Goal: Information Seeking & Learning: Learn about a topic

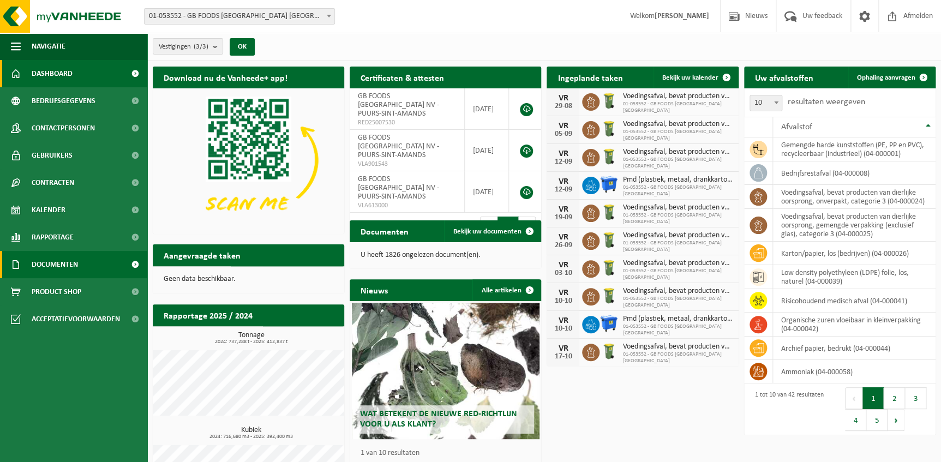
click at [67, 265] on span "Documenten" at bounding box center [55, 264] width 46 height 27
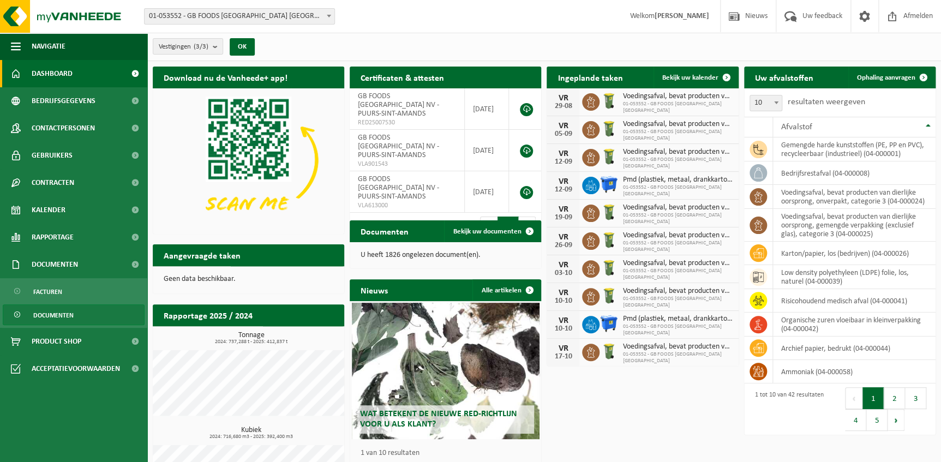
click at [54, 315] on span "Documenten" at bounding box center [53, 315] width 40 height 21
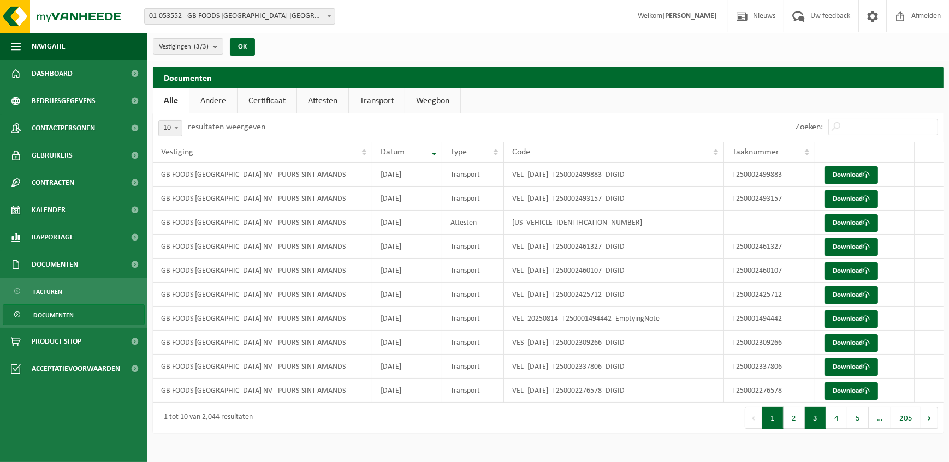
click at [814, 415] on button "3" at bounding box center [814, 418] width 21 height 22
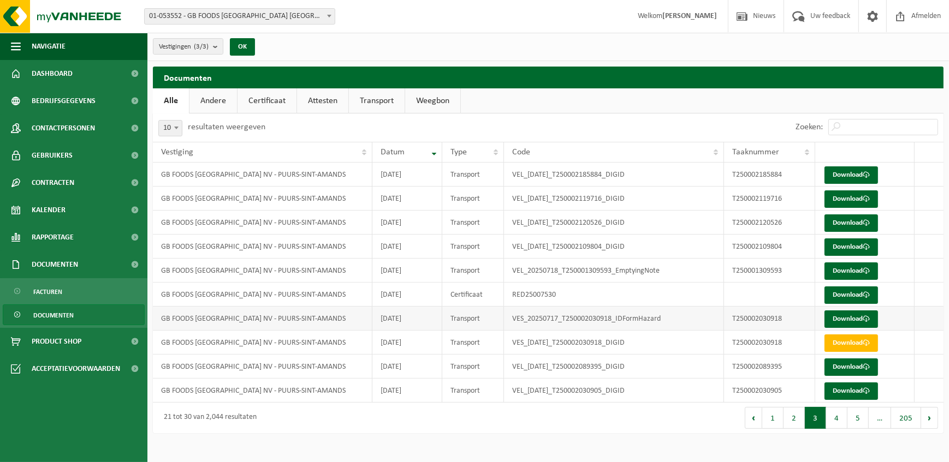
click at [747, 317] on td "T250002030918" at bounding box center [770, 319] width 92 height 24
click at [841, 320] on link "Download" at bounding box center [850, 319] width 53 height 17
click at [841, 344] on link "Download" at bounding box center [850, 343] width 53 height 17
click at [61, 243] on span "Rapportage" at bounding box center [53, 237] width 42 height 27
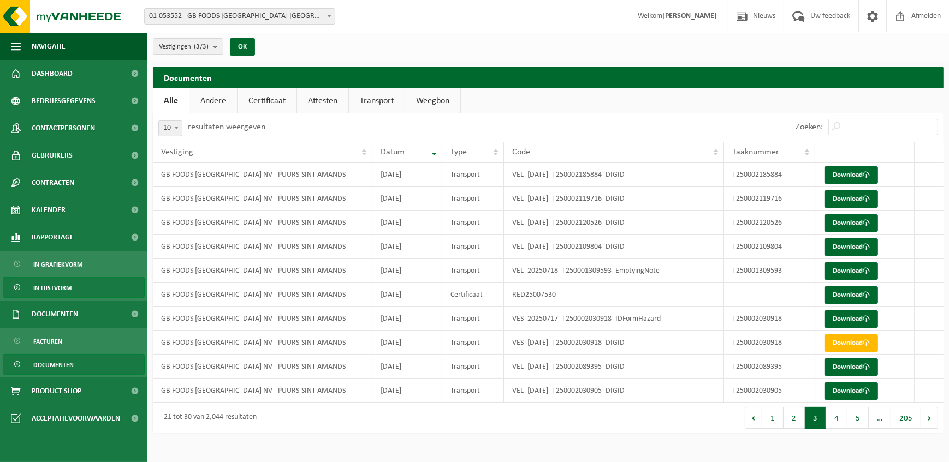
click at [64, 284] on span "In lijstvorm" at bounding box center [52, 288] width 38 height 21
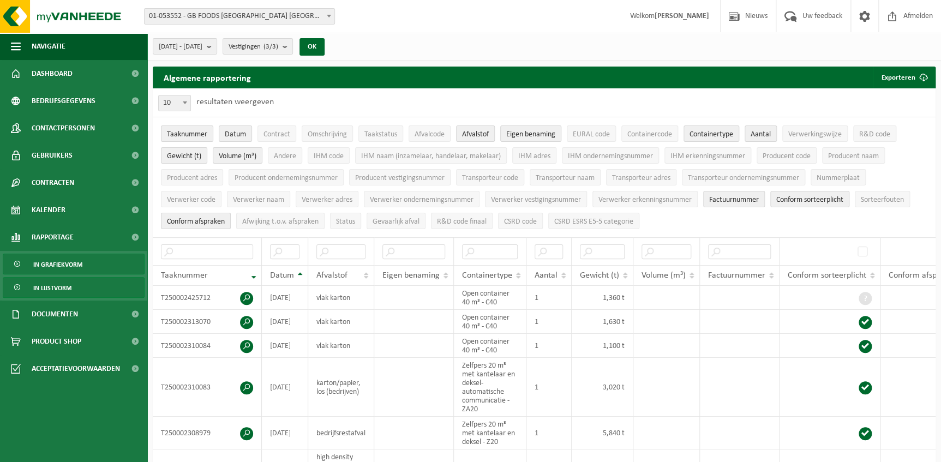
click at [67, 270] on span "In grafiekvorm" at bounding box center [57, 264] width 49 height 21
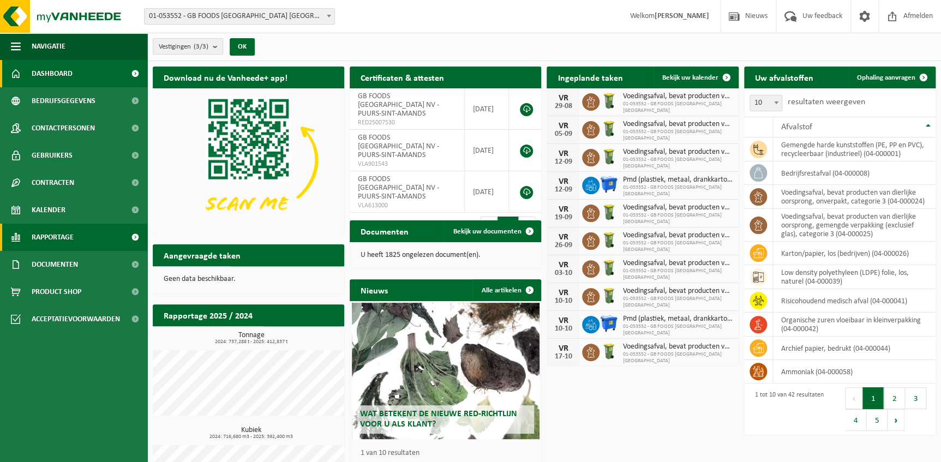
click at [62, 241] on span "Rapportage" at bounding box center [53, 237] width 42 height 27
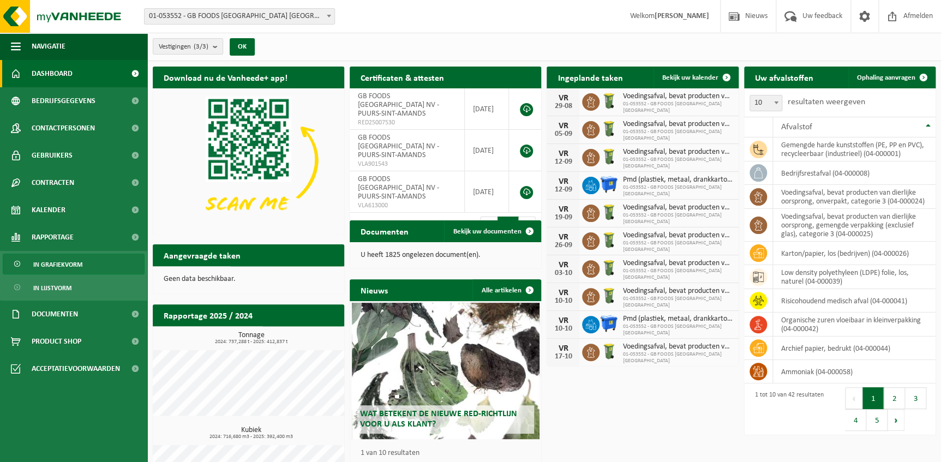
click at [67, 263] on span "In grafiekvorm" at bounding box center [57, 264] width 49 height 21
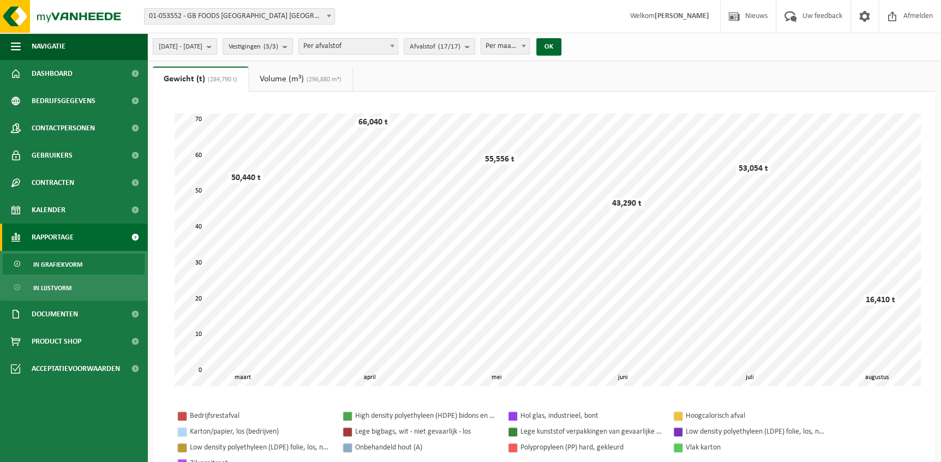
click at [217, 46] on button "[DATE] - [DATE]" at bounding box center [185, 46] width 64 height 16
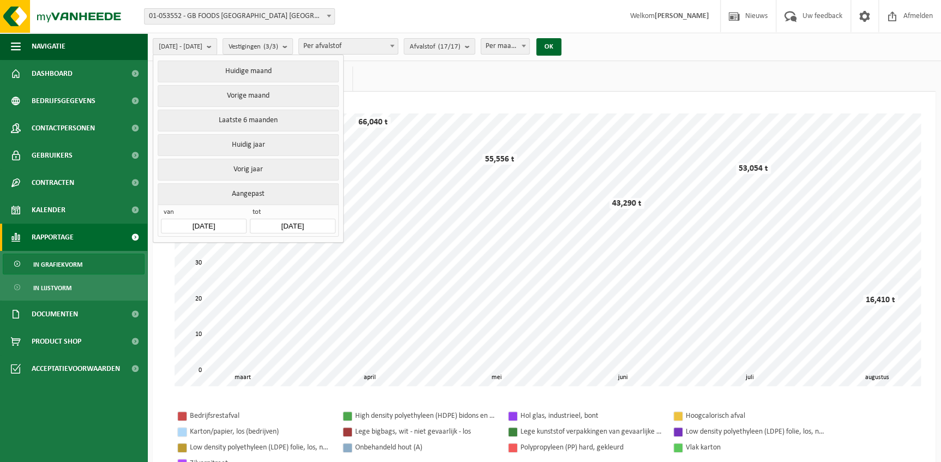
click at [217, 46] on button "[DATE] - [DATE]" at bounding box center [185, 46] width 64 height 16
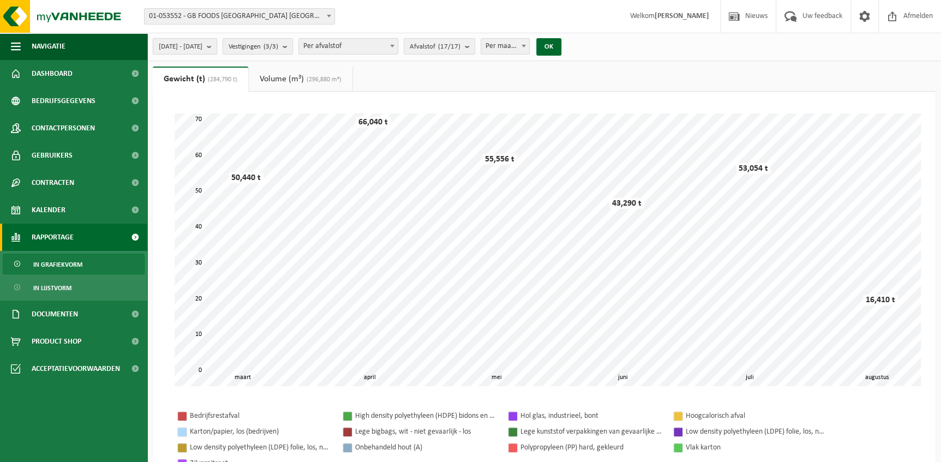
click at [217, 52] on b "submit" at bounding box center [212, 46] width 10 height 15
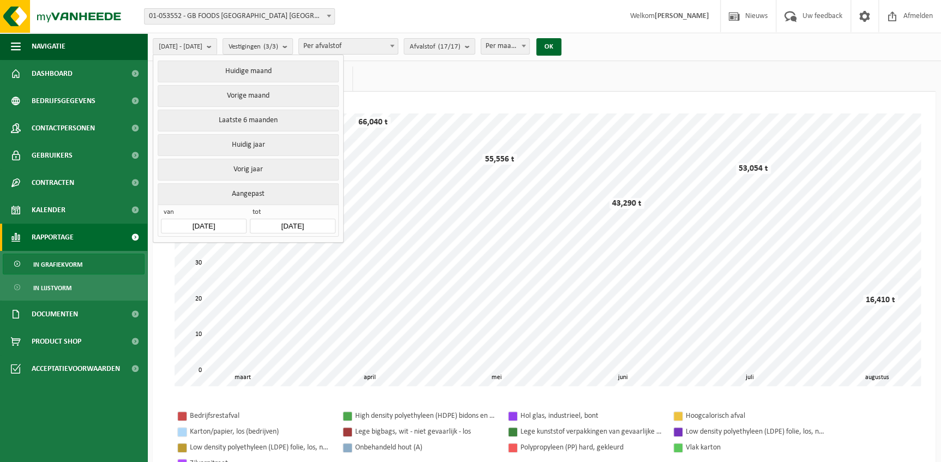
click at [223, 219] on input "[DATE]" at bounding box center [203, 226] width 85 height 15
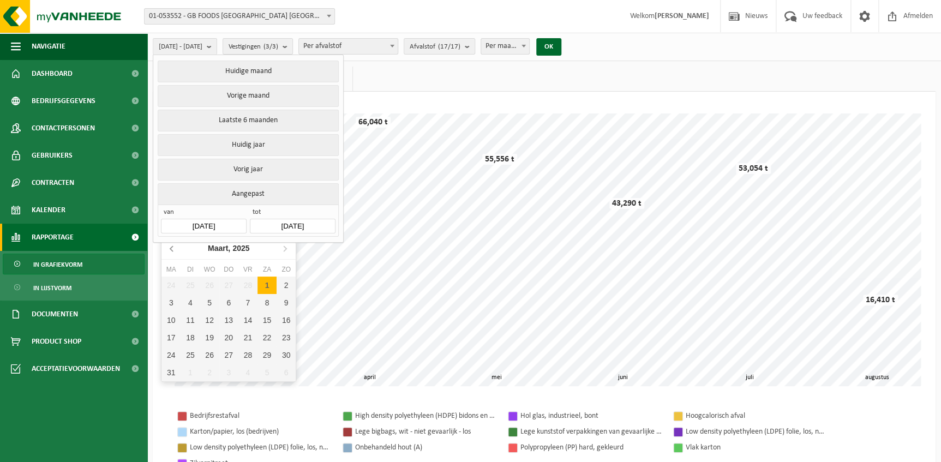
click at [171, 251] on icon at bounding box center [172, 248] width 17 height 17
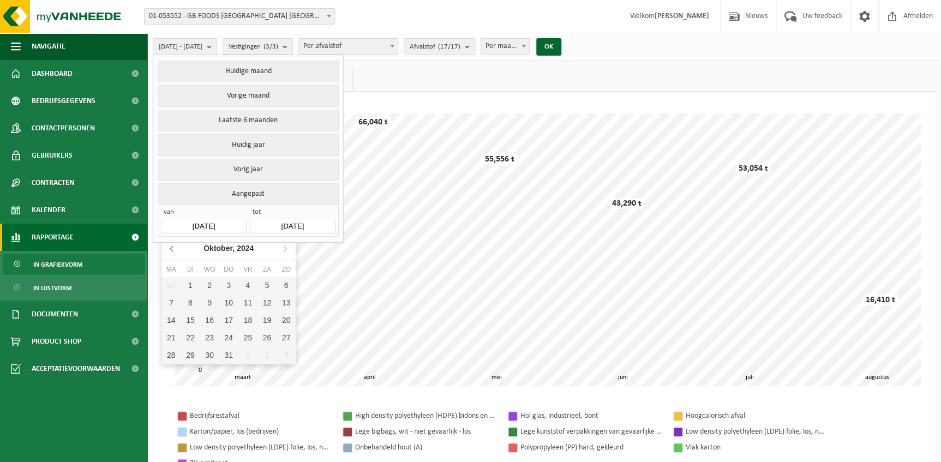
click at [171, 251] on icon at bounding box center [172, 248] width 17 height 17
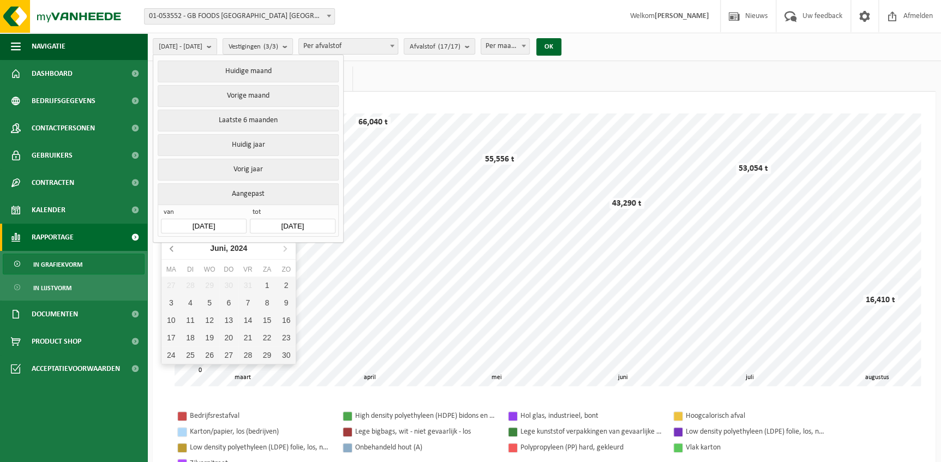
click at [171, 251] on icon at bounding box center [172, 248] width 17 height 17
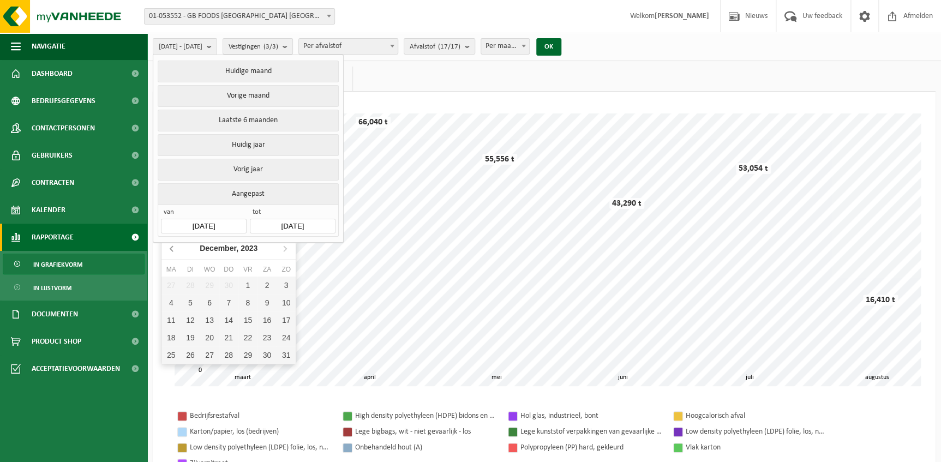
click at [171, 251] on icon at bounding box center [172, 248] width 17 height 17
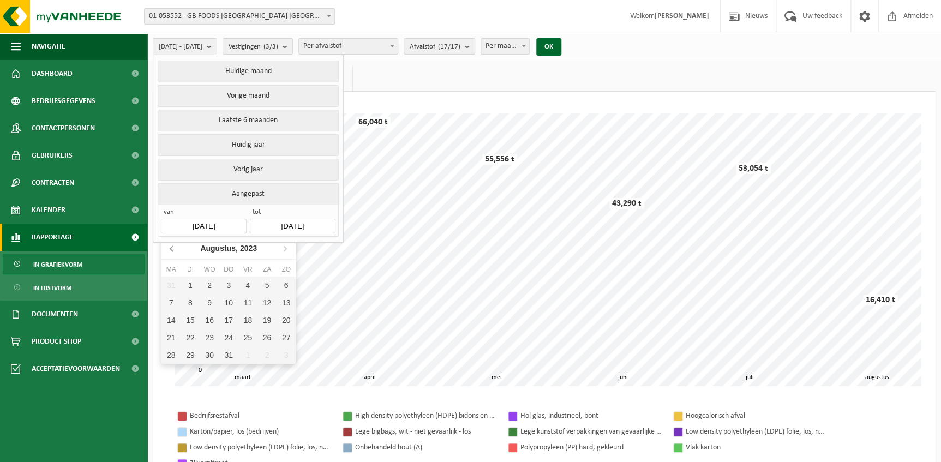
click at [171, 251] on icon at bounding box center [172, 248] width 17 height 17
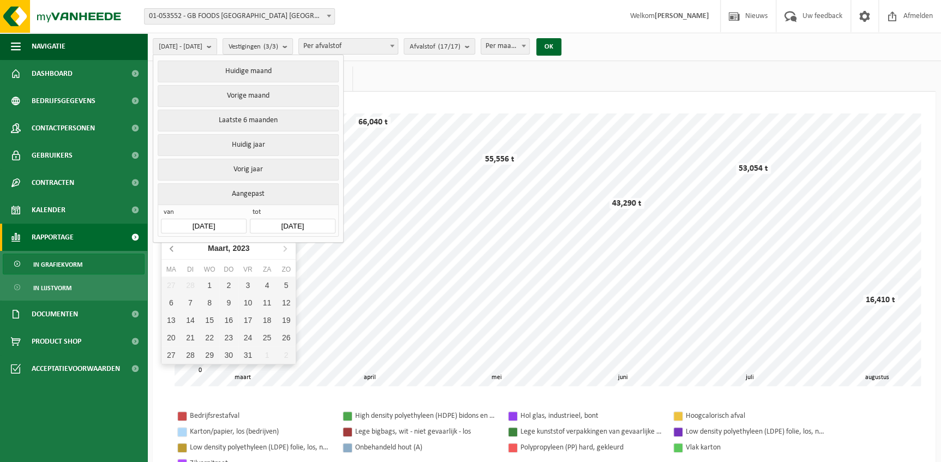
click at [171, 251] on icon at bounding box center [172, 248] width 17 height 17
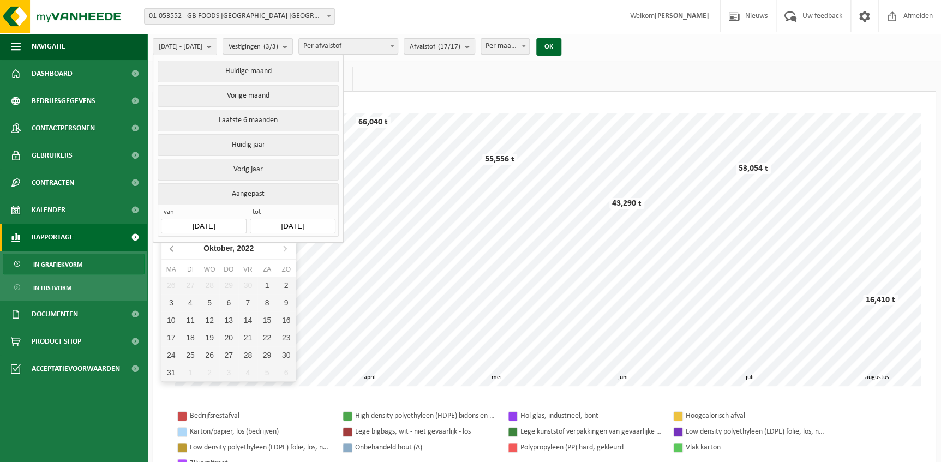
click at [171, 251] on icon at bounding box center [172, 248] width 17 height 17
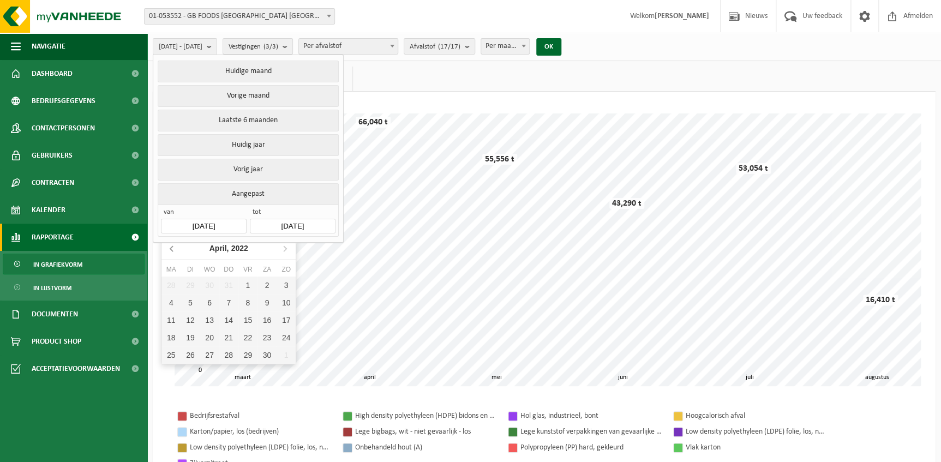
click at [171, 251] on icon at bounding box center [172, 248] width 17 height 17
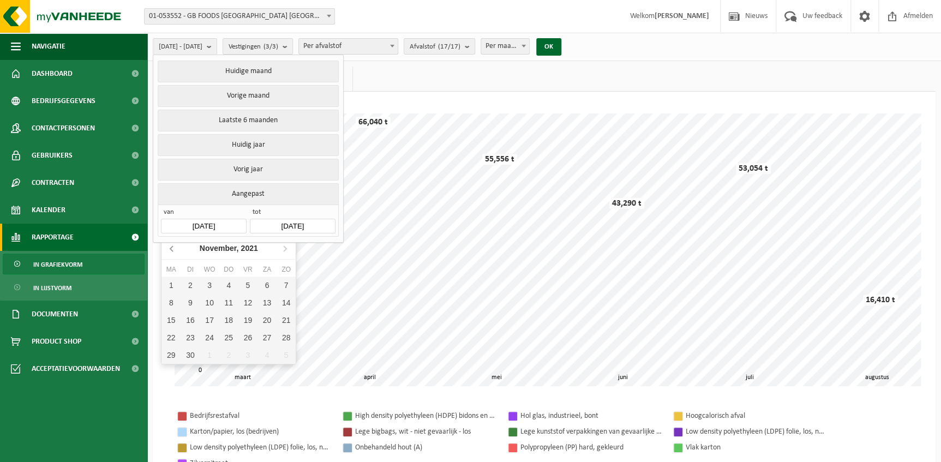
click at [171, 251] on icon at bounding box center [172, 248] width 17 height 17
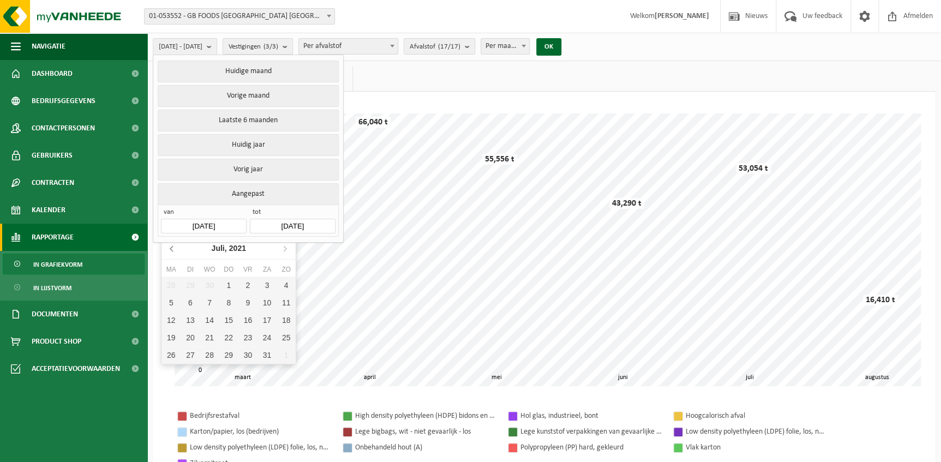
click at [171, 251] on icon at bounding box center [172, 248] width 17 height 17
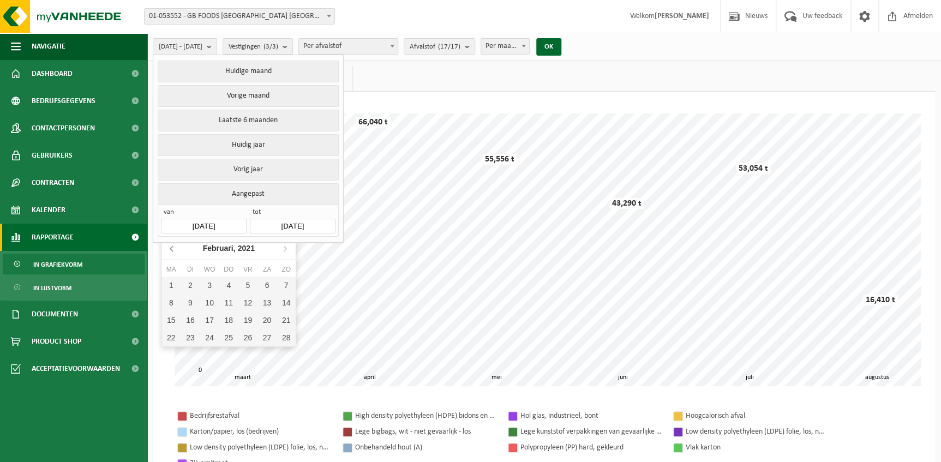
click at [171, 251] on icon at bounding box center [172, 248] width 17 height 17
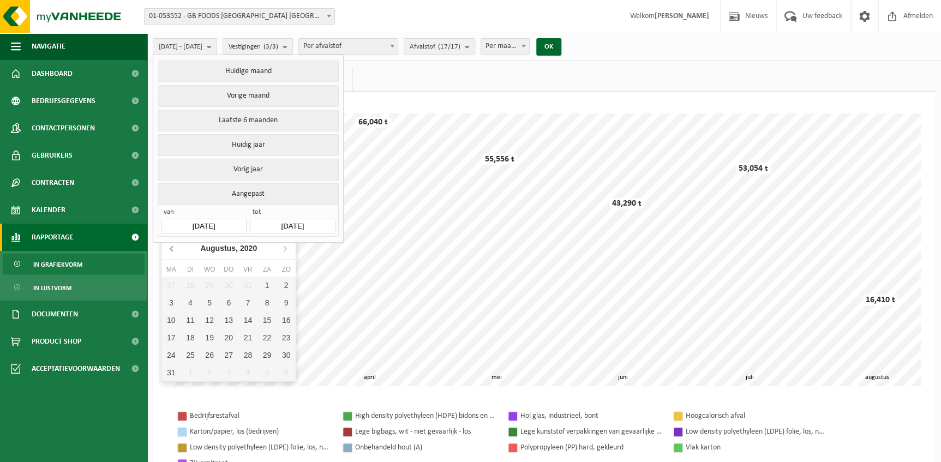
click at [171, 251] on icon at bounding box center [172, 248] width 17 height 17
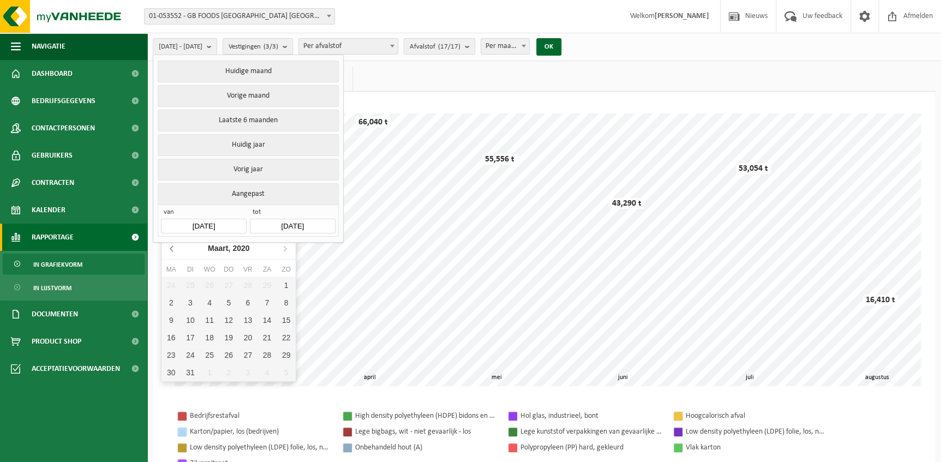
click at [171, 251] on icon at bounding box center [172, 248] width 17 height 17
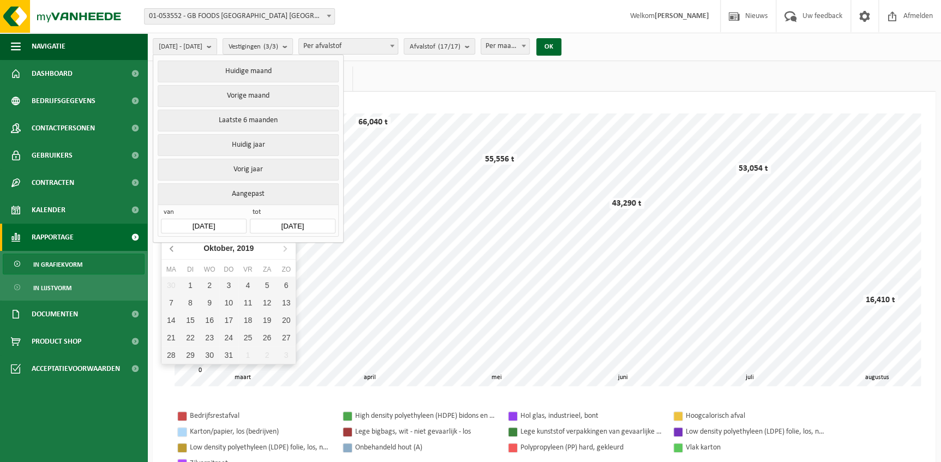
click at [171, 251] on icon at bounding box center [172, 248] width 17 height 17
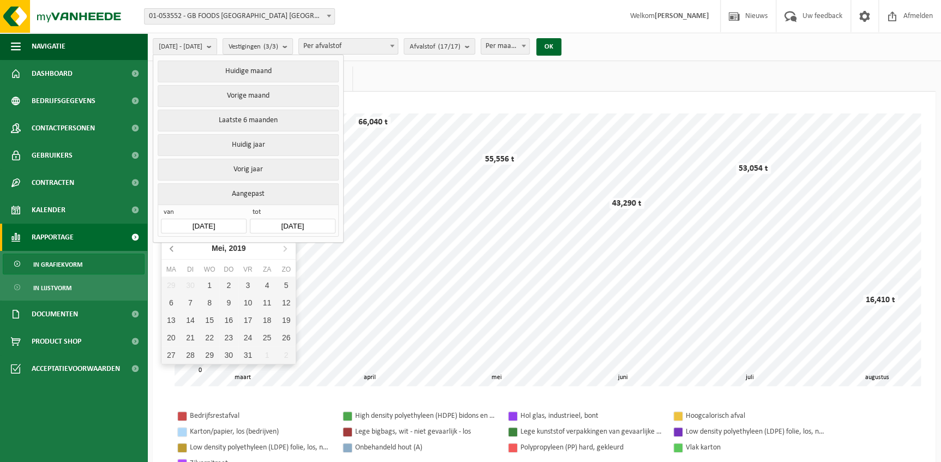
click at [171, 251] on icon at bounding box center [172, 248] width 17 height 17
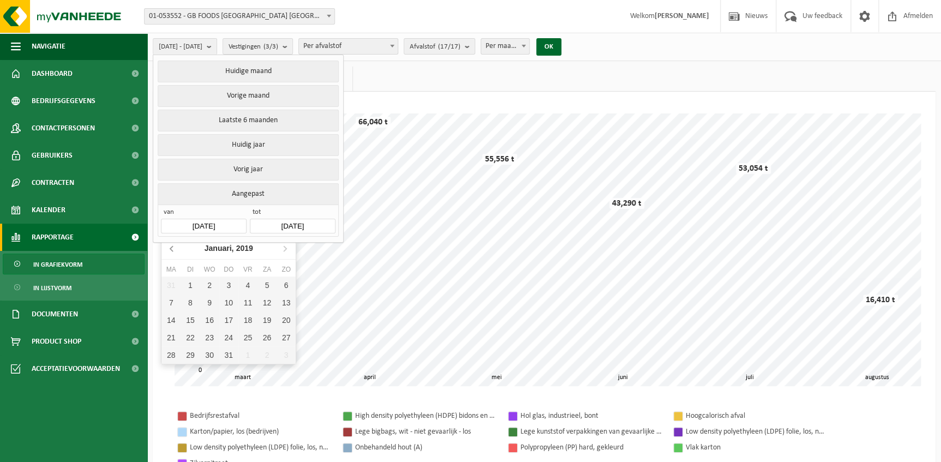
click at [171, 251] on icon at bounding box center [172, 248] width 17 height 17
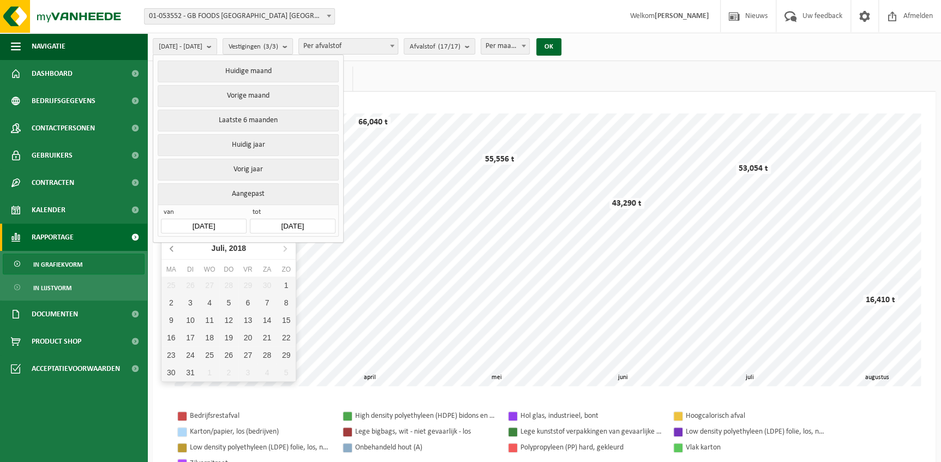
click at [171, 251] on icon at bounding box center [172, 248] width 17 height 17
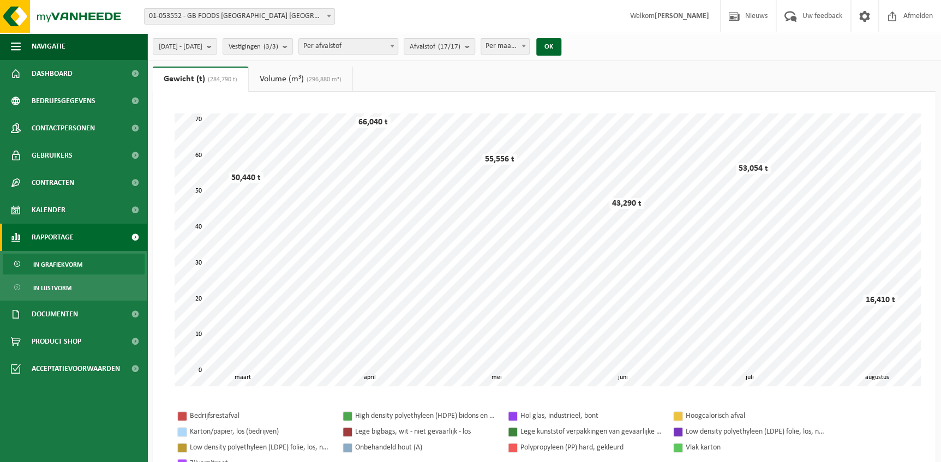
click at [269, 80] on link "Volume (m³) (296,880 m³)" at bounding box center [301, 79] width 104 height 25
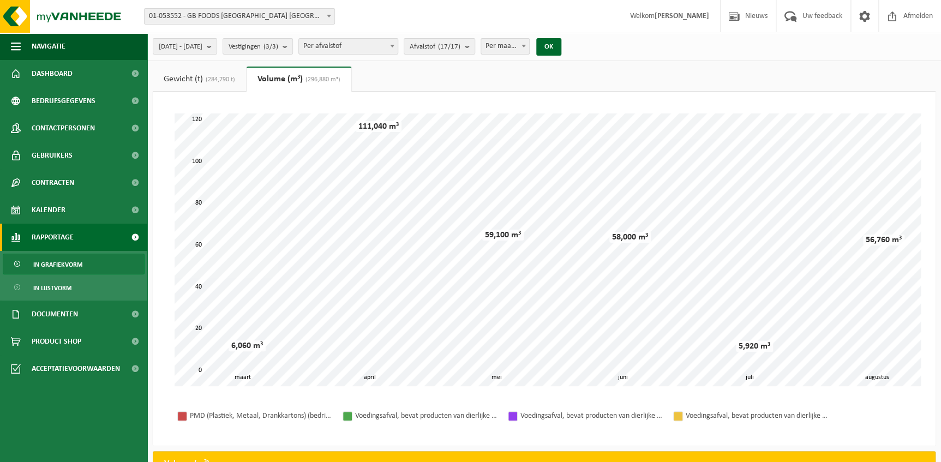
click at [202, 83] on link "Gewicht (t) (284,790 t)" at bounding box center [199, 79] width 93 height 25
